Goal: Transaction & Acquisition: Download file/media

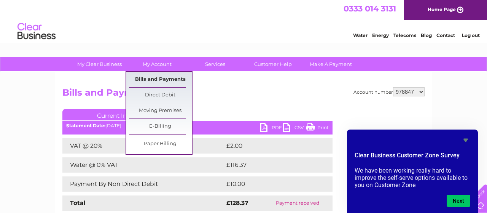
click at [161, 79] on link "Bills and Payments" at bounding box center [160, 79] width 63 height 15
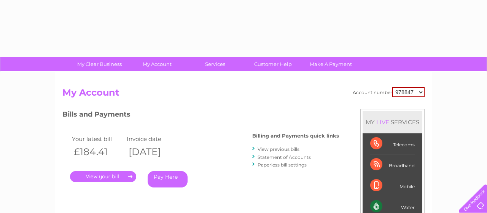
click at [274, 149] on link "View previous bills" at bounding box center [279, 149] width 42 height 6
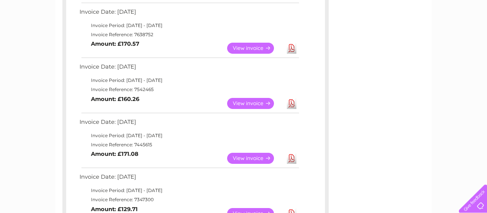
scroll to position [399, 0]
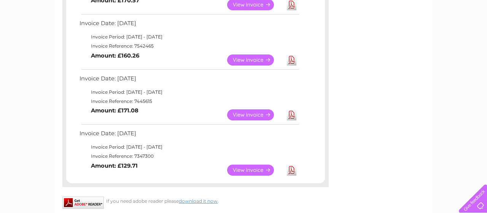
click at [295, 114] on link "Download" at bounding box center [292, 114] width 10 height 11
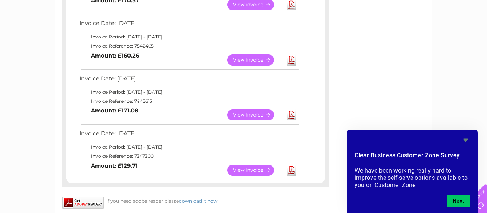
click at [293, 61] on link "Download" at bounding box center [292, 59] width 10 height 11
click at [293, 8] on link "Download" at bounding box center [292, 4] width 10 height 11
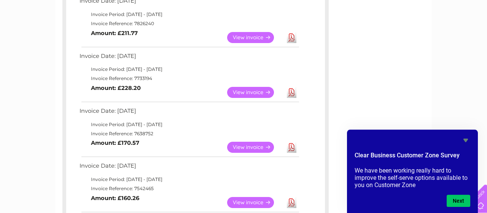
scroll to position [254, 0]
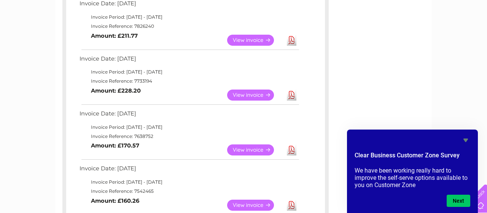
click at [292, 94] on link "Download" at bounding box center [292, 94] width 10 height 11
click at [291, 39] on link "Download" at bounding box center [292, 40] width 10 height 11
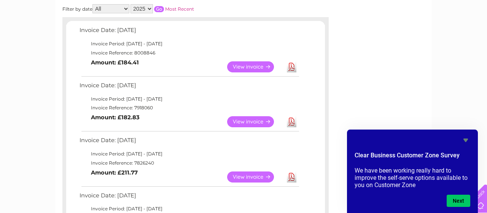
scroll to position [116, 0]
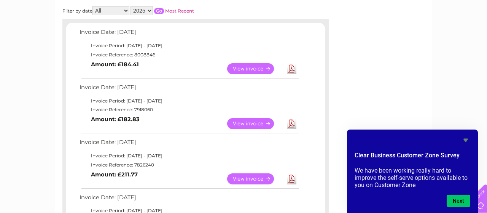
click at [291, 121] on link "Download" at bounding box center [292, 123] width 10 height 11
